Goal: Information Seeking & Learning: Learn about a topic

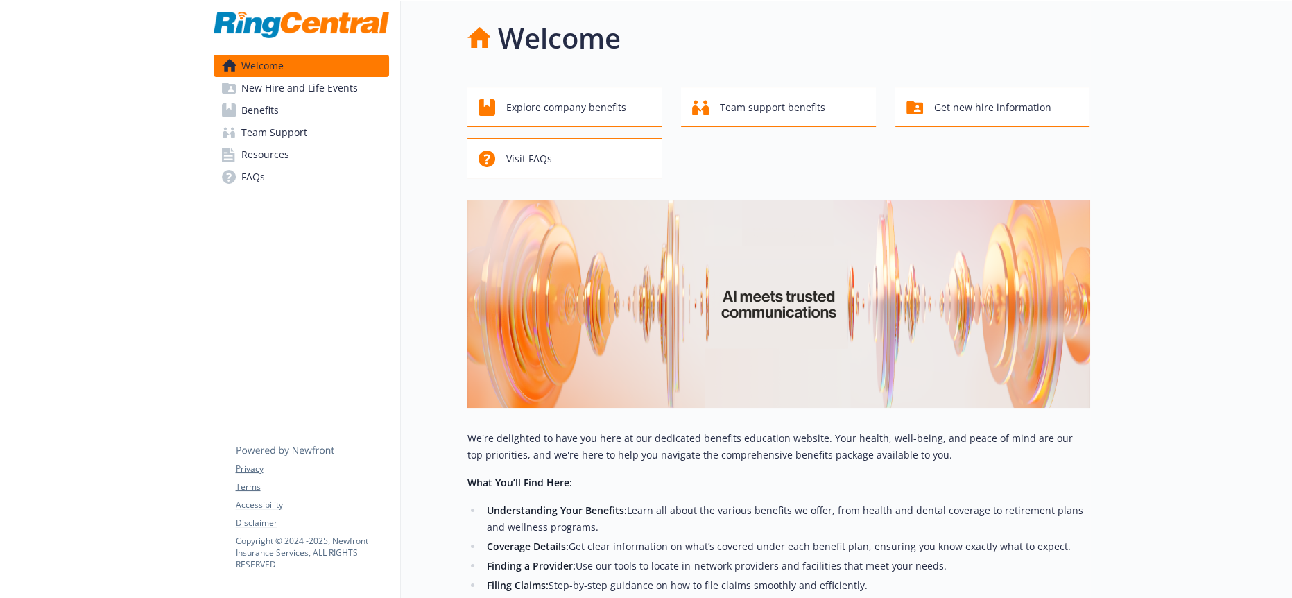
drag, startPoint x: 0, startPoint y: 0, endPoint x: 244, endPoint y: 106, distance: 266.3
click at [245, 107] on span "Benefits" at bounding box center [259, 110] width 37 height 22
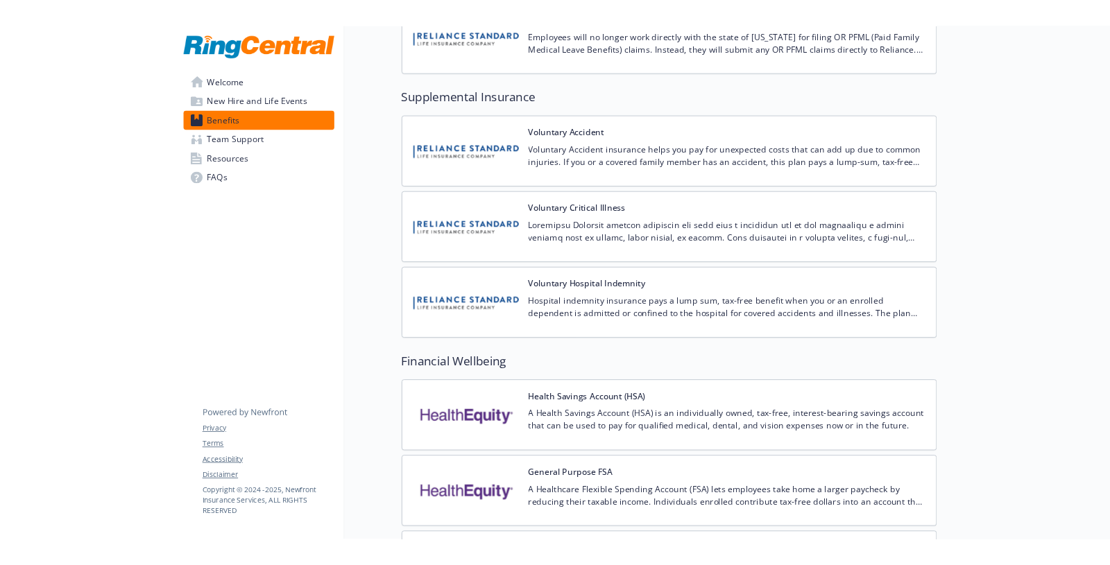
scroll to position [2543, 0]
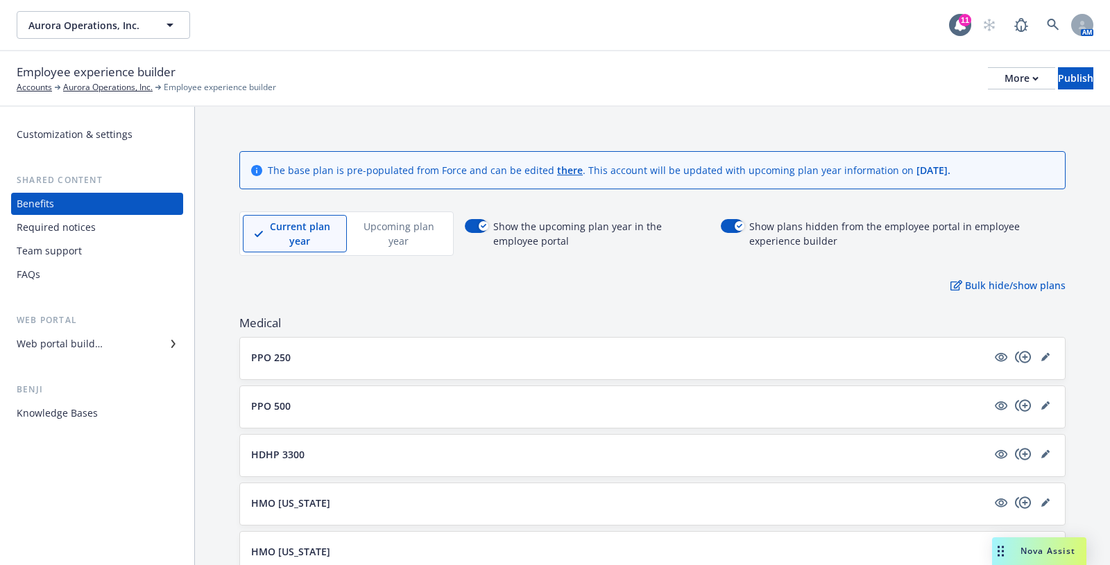
click at [388, 219] on p "Upcoming plan year" at bounding box center [399, 233] width 80 height 29
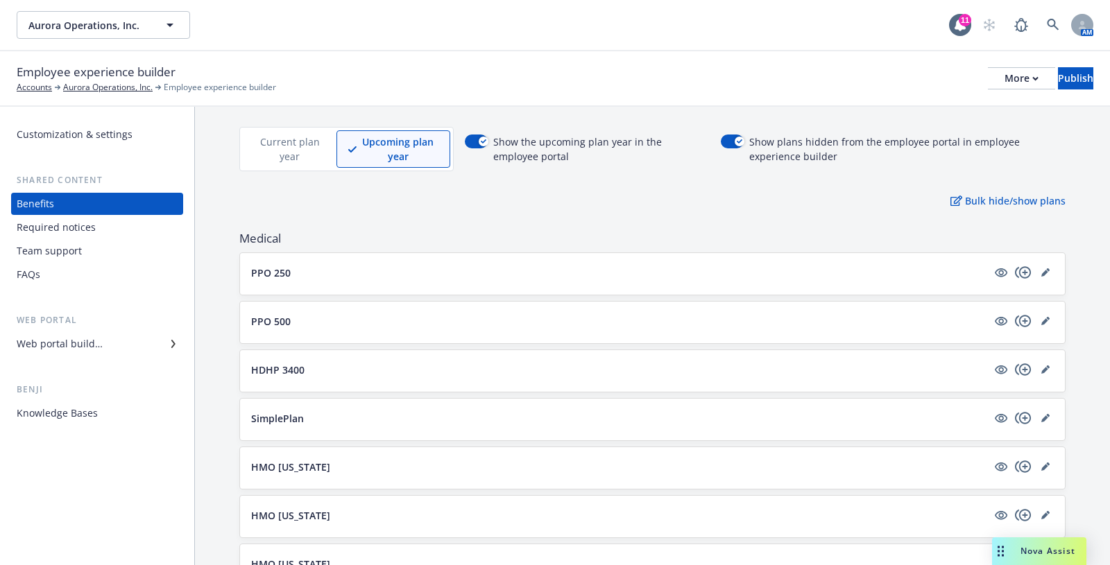
scroll to position [77, 0]
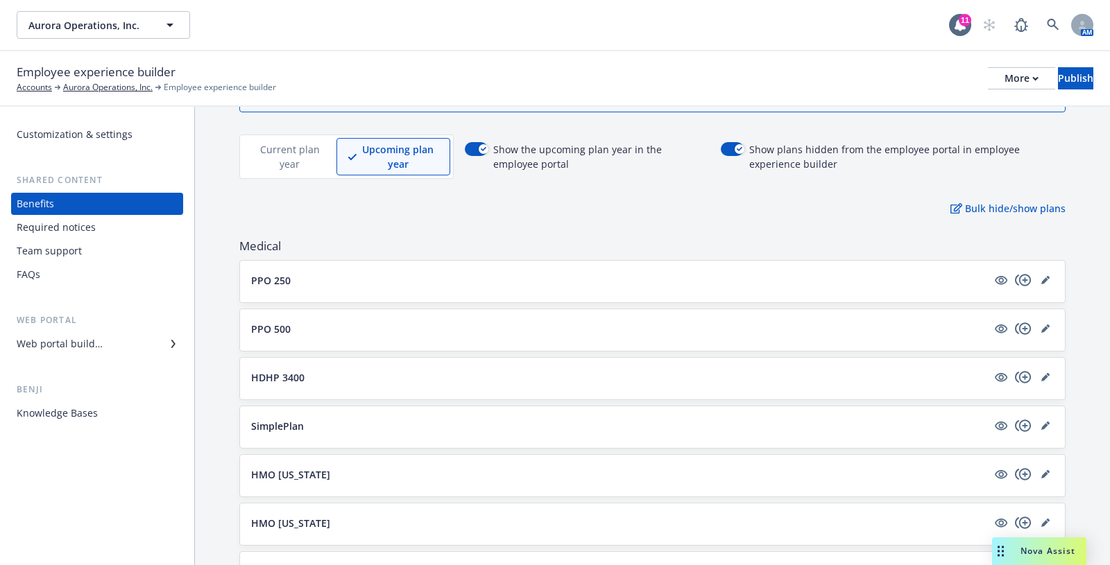
click at [266, 322] on p "PPO 500" at bounding box center [271, 329] width 40 height 15
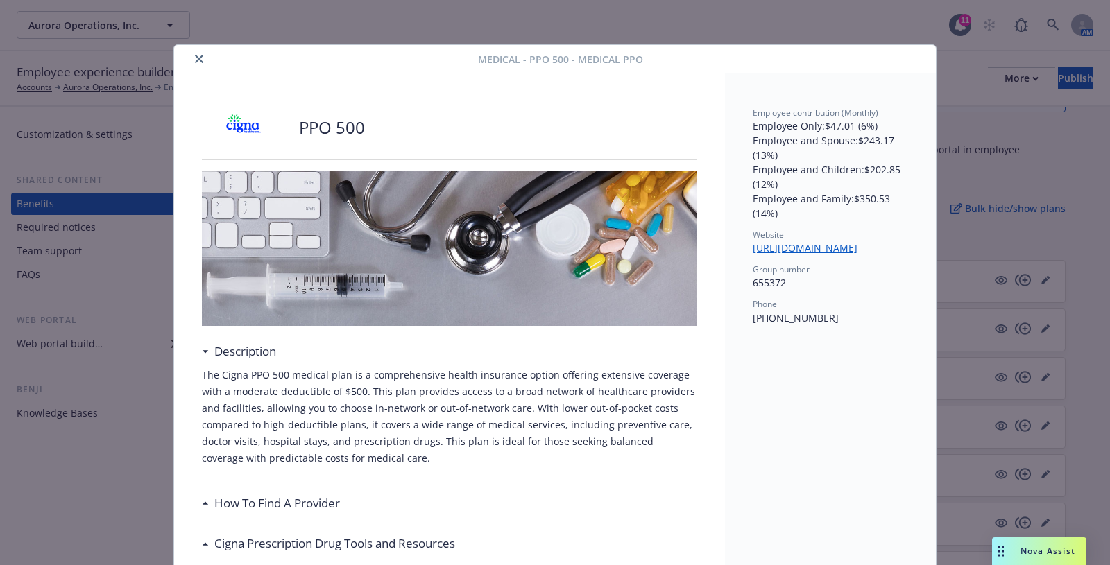
click at [195, 55] on icon "close" at bounding box center [199, 59] width 8 height 8
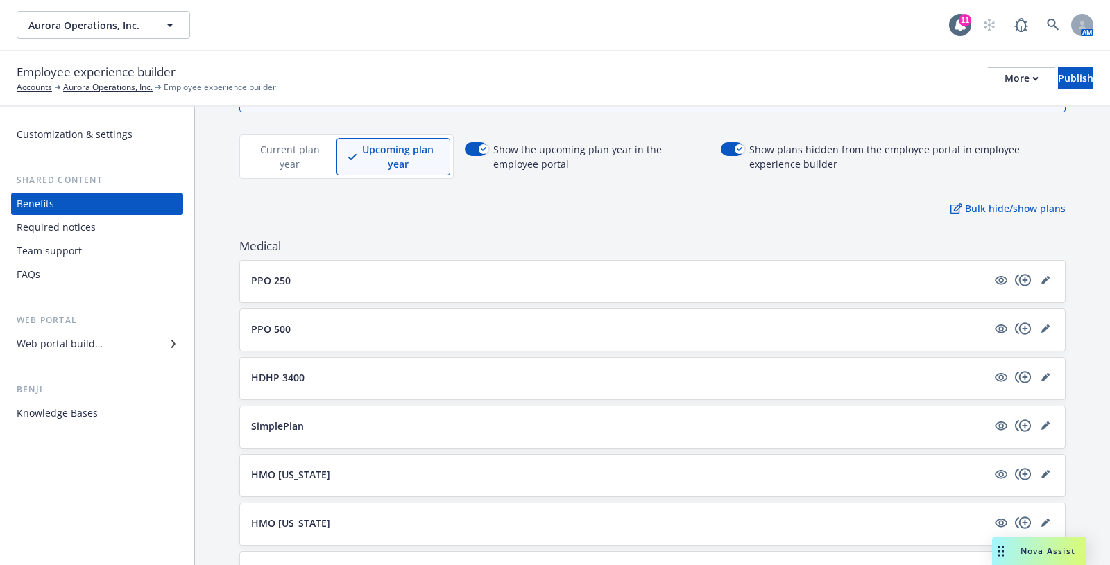
click at [292, 273] on button "PPO 250" at bounding box center [619, 280] width 736 height 15
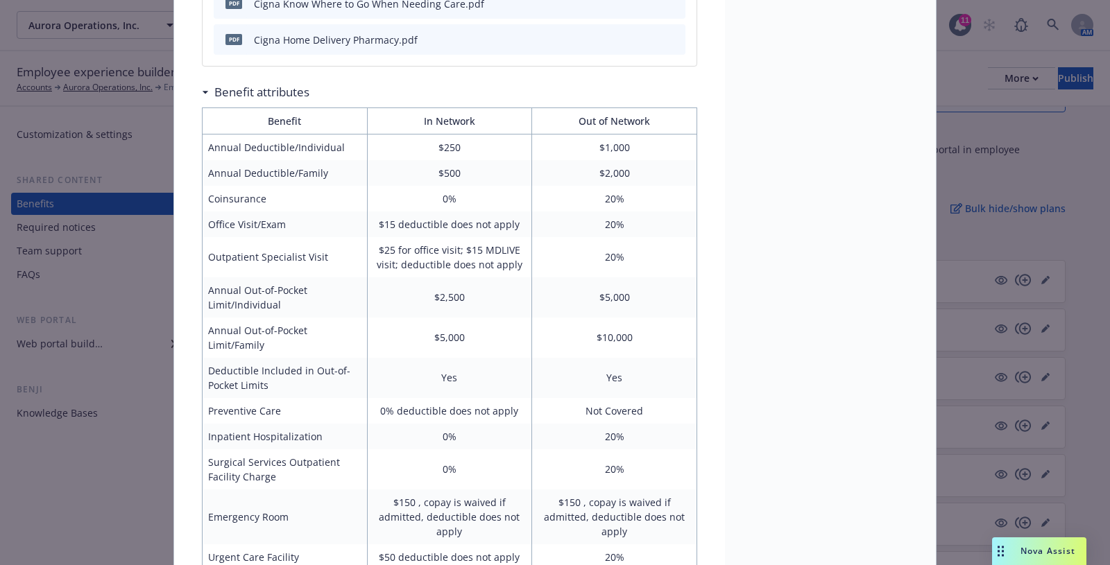
scroll to position [1454, 0]
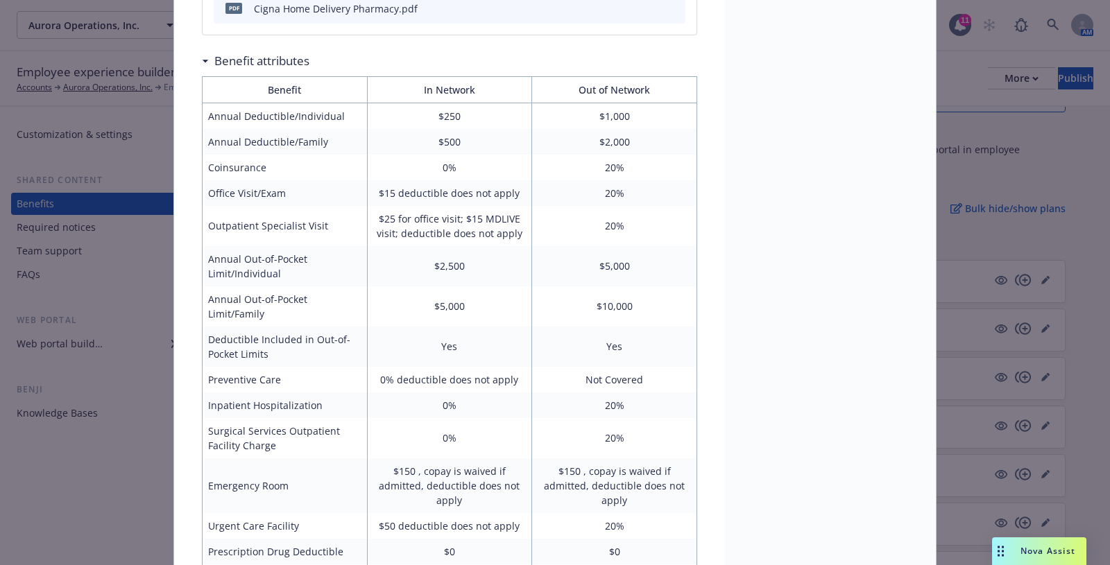
click at [651, 393] on td "20%" at bounding box center [614, 406] width 165 height 26
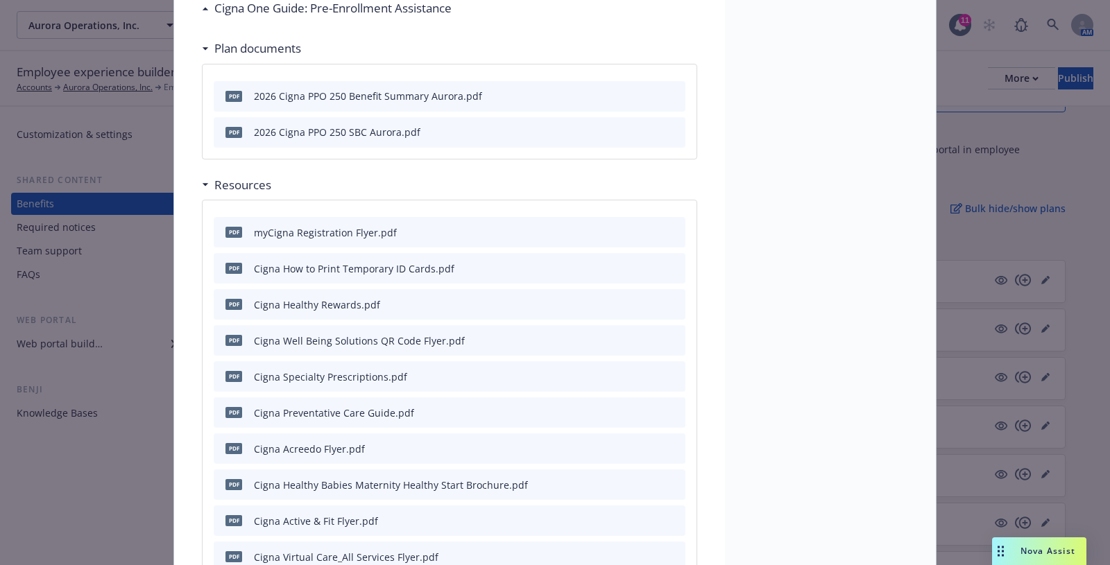
scroll to position [463, 0]
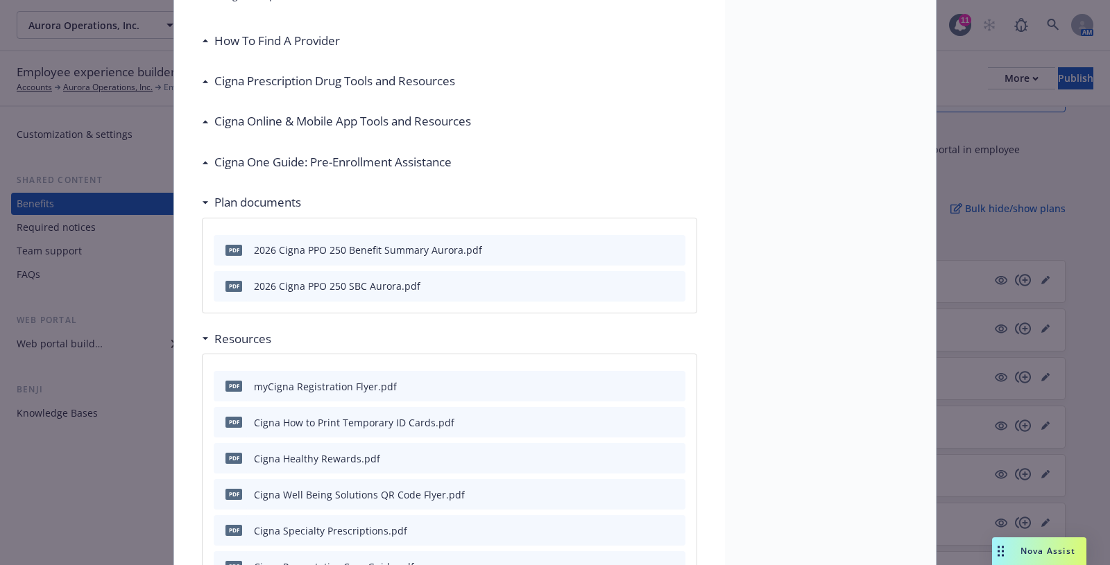
click at [677, 271] on div "pdf 2026 Cigna PPO 250 SBC Aurora.pdf" at bounding box center [450, 286] width 472 height 31
click at [669, 280] on icon "preview file" at bounding box center [672, 285] width 12 height 10
